Goal: Information Seeking & Learning: Learn about a topic

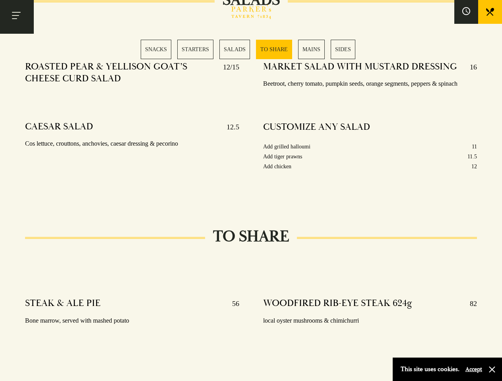
click at [251, 191] on div "MARKET SALAD WITH MUSTARD DRESSING 16 Beetroot, cherry tomato, pumpkin seeds, o…" at bounding box center [370, 126] width 238 height 143
click at [17, 17] on button "Toggle navigation" at bounding box center [17, 17] width 34 height 34
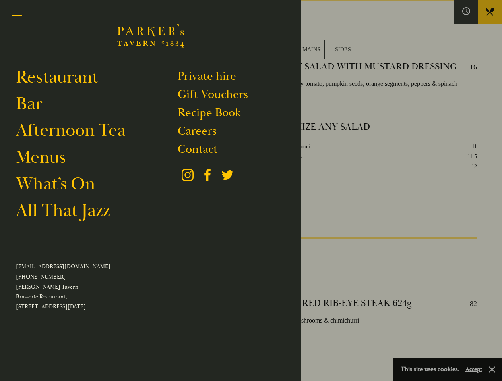
click at [466, 12] on div at bounding box center [251, 190] width 502 height 381
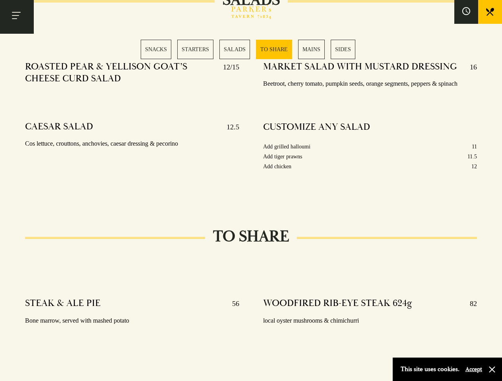
click at [251, 49] on div "SNACKS STARTERS SALADS TO SHARE MAINS SIDES" at bounding box center [251, 49] width 221 height 19
click at [473, 370] on button "Accept" at bounding box center [473, 370] width 17 height 8
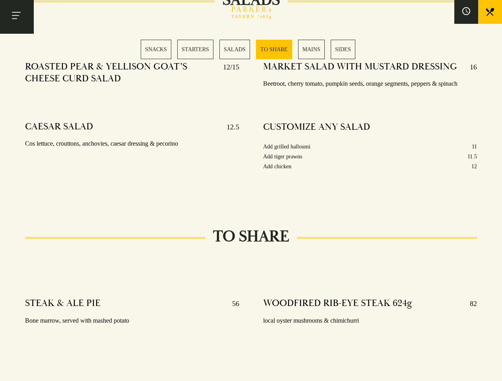
click at [492, 370] on section "SNACKS SELECTION OF OLIVES 5 Manzanilla, kalamata & bella di cerignola 48 HOUR …" at bounding box center [251, 268] width 502 height 1922
